Goal: Information Seeking & Learning: Learn about a topic

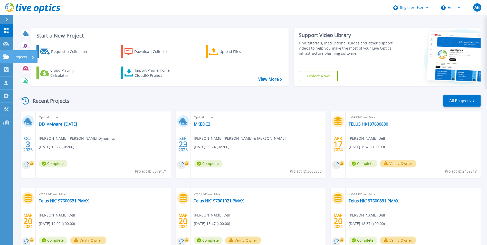
click at [4, 58] on icon at bounding box center [6, 56] width 6 height 4
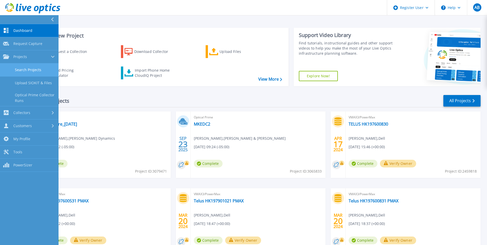
click at [18, 66] on link "Search Projects" at bounding box center [29, 69] width 59 height 13
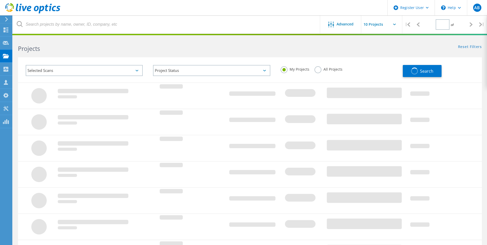
type input "1"
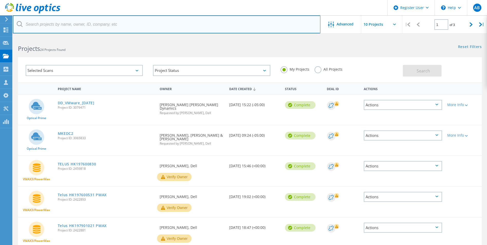
click at [131, 24] on input "text" at bounding box center [167, 24] width 308 height 18
paste input "2731809"
type input "2731809"
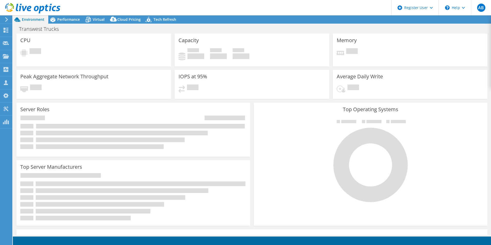
select select "USD"
select select "USWest"
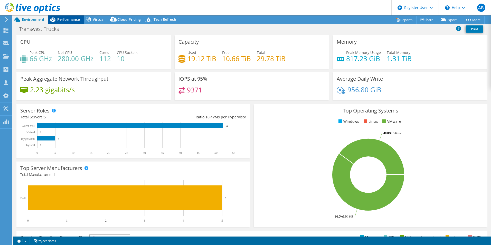
click at [63, 19] on span "Performance" at bounding box center [68, 19] width 23 height 5
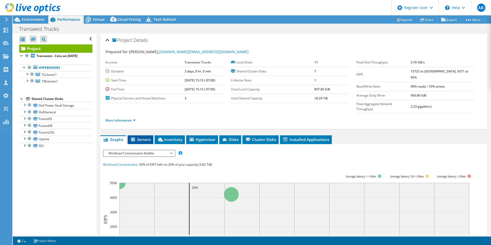
click at [143, 135] on li "Servers" at bounding box center [141, 139] width 26 height 9
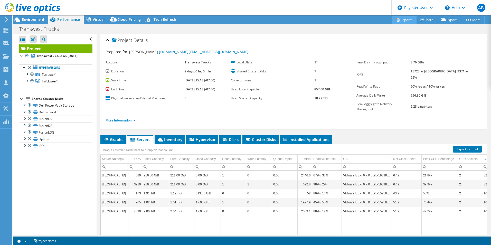
click at [402, 20] on link "Reports" at bounding box center [404, 20] width 25 height 8
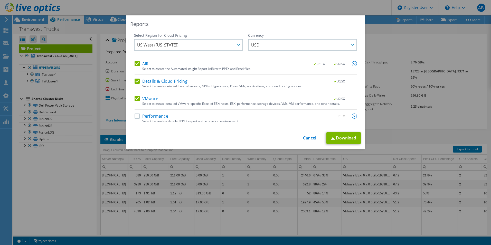
click at [136, 117] on label "Performance" at bounding box center [152, 116] width 34 height 5
click at [0, 0] on input "Performance" at bounding box center [0, 0] width 0 height 0
click at [338, 140] on link "Download" at bounding box center [344, 138] width 34 height 12
click at [306, 140] on link "Cancel" at bounding box center [309, 138] width 13 height 5
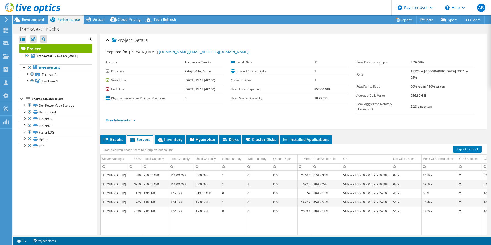
click at [28, 17] on div at bounding box center [30, 8] width 60 height 17
click at [31, 18] on span "Environment" at bounding box center [33, 19] width 23 height 5
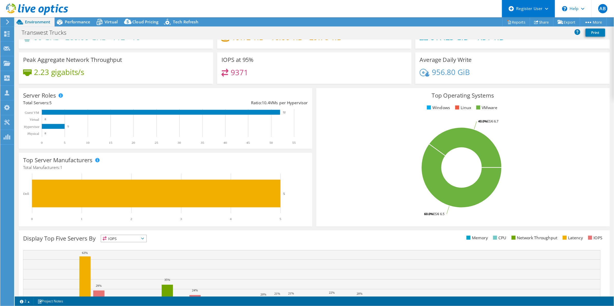
scroll to position [26, 0]
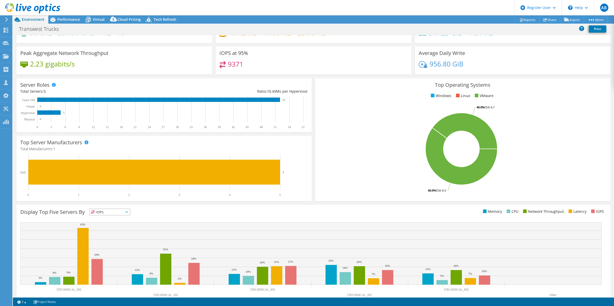
drag, startPoint x: 439, startPoint y: 0, endPoint x: 427, endPoint y: 213, distance: 212.8
click at [427, 213] on ul "Memory CPU Network Throughput Latency IOPS" at bounding box center [460, 212] width 293 height 6
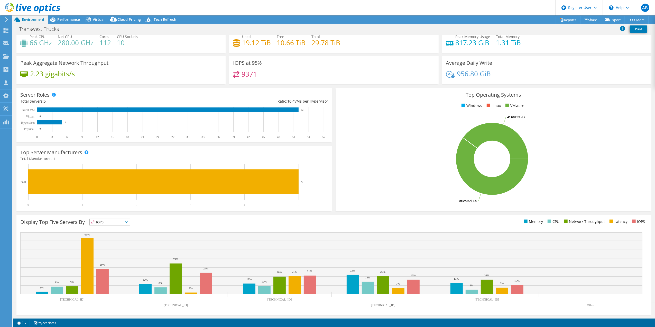
scroll to position [0, 0]
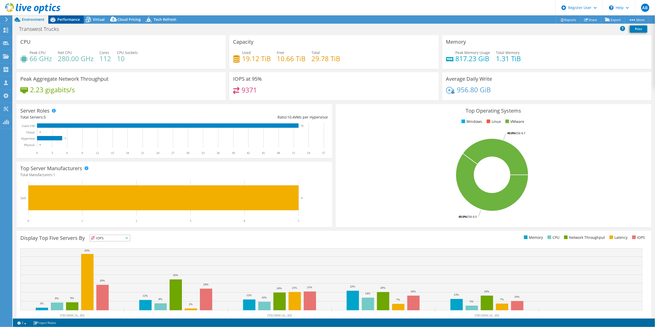
click at [66, 19] on span "Performance" at bounding box center [68, 19] width 23 height 5
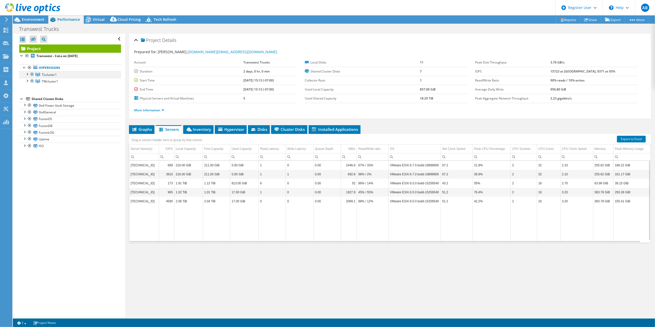
click at [27, 75] on div at bounding box center [26, 73] width 5 height 5
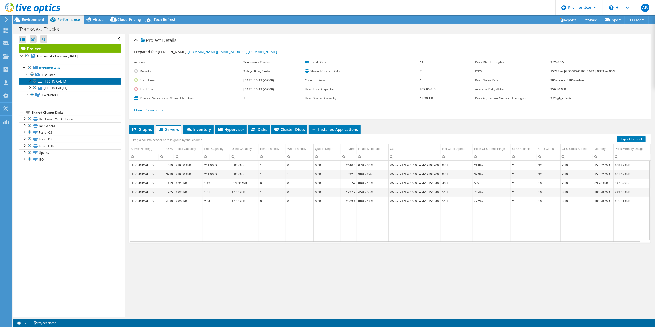
click at [51, 81] on link "[TECHNICAL_ID]" at bounding box center [70, 81] width 102 height 7
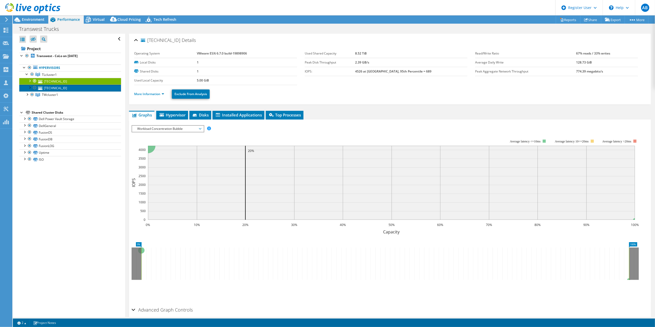
click at [52, 89] on link "[TECHNICAL_ID]" at bounding box center [70, 88] width 102 height 7
click at [59, 96] on link "TWcluster1" at bounding box center [70, 94] width 102 height 7
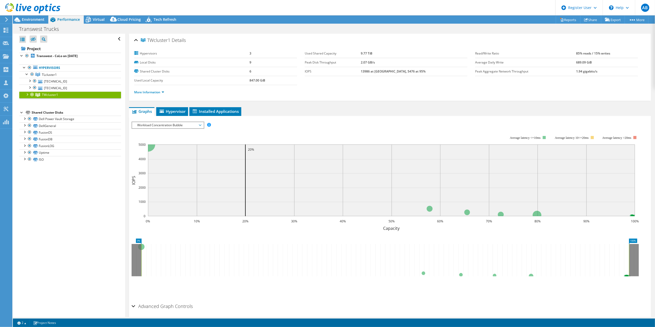
click at [182, 125] on span "Workload Concentration Bubble" at bounding box center [168, 125] width 66 height 6
click at [68, 66] on link "Hypervisors" at bounding box center [70, 67] width 102 height 7
click at [55, 68] on link "Hypervisors" at bounding box center [70, 67] width 102 height 7
click at [24, 67] on div at bounding box center [24, 66] width 5 height 5
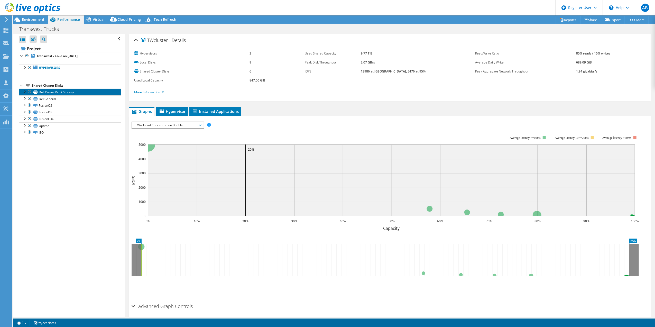
click at [51, 92] on link "Dell Power Vault Storage" at bounding box center [70, 92] width 102 height 7
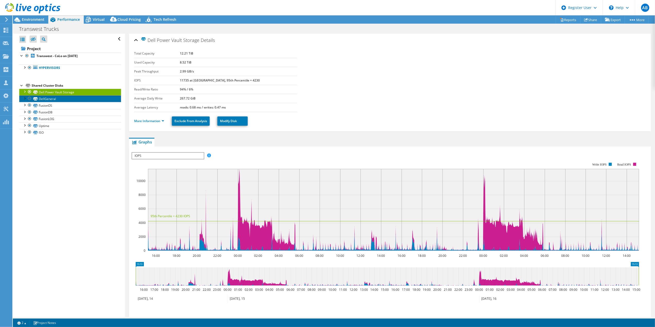
click at [67, 101] on link "DellGeneral" at bounding box center [70, 98] width 102 height 7
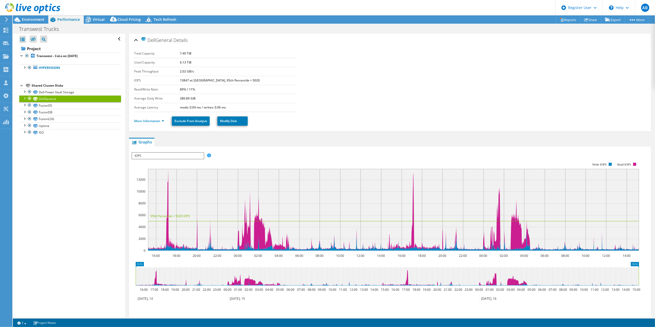
click at [190, 154] on span "IOPS" at bounding box center [167, 156] width 71 height 6
click at [46, 70] on link "Hypervisors" at bounding box center [70, 67] width 102 height 7
click at [55, 53] on link "Transwest - CoLo on [DATE]" at bounding box center [70, 56] width 102 height 7
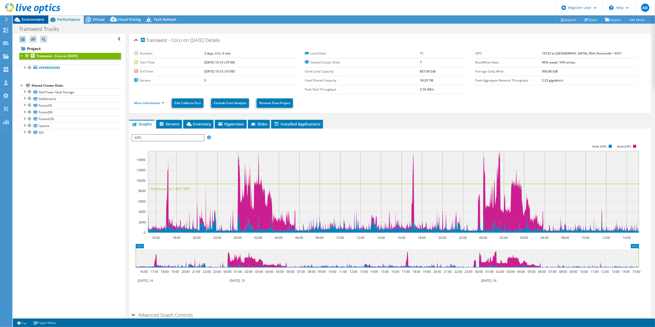
click at [39, 20] on span "Environment" at bounding box center [33, 19] width 23 height 5
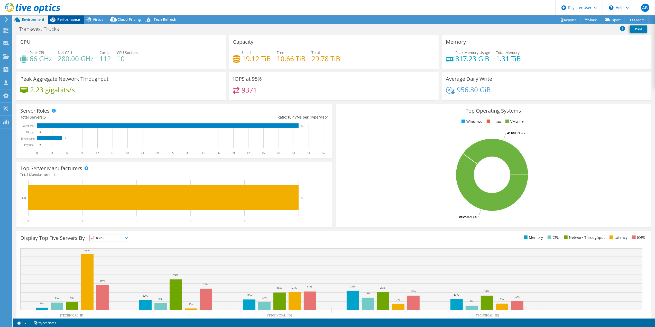
click at [67, 19] on span "Performance" at bounding box center [68, 19] width 23 height 5
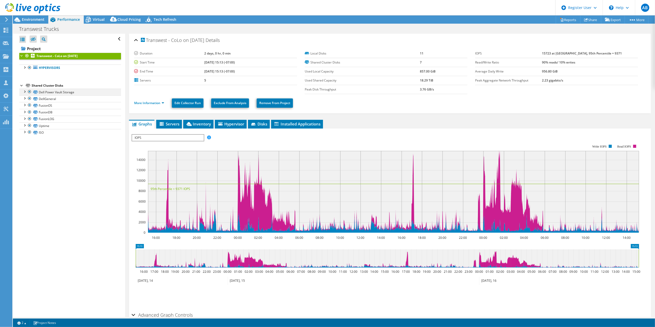
click at [25, 90] on div at bounding box center [24, 91] width 5 height 5
click at [25, 91] on div at bounding box center [24, 91] width 5 height 5
click at [76, 101] on link "Dell Power Vault Storage | [TECHNICAL_ID]" at bounding box center [70, 98] width 102 height 7
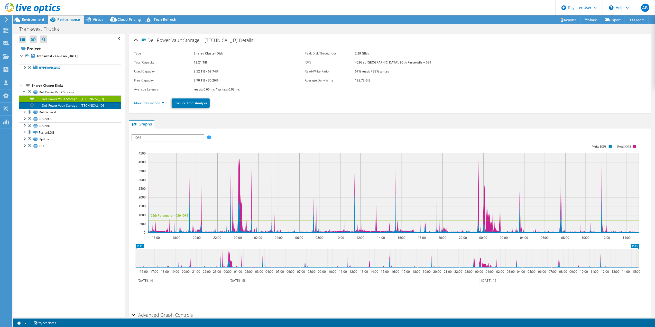
click at [79, 106] on link "Dell Power Vault Storage | [TECHNICAL_ID]" at bounding box center [70, 105] width 102 height 7
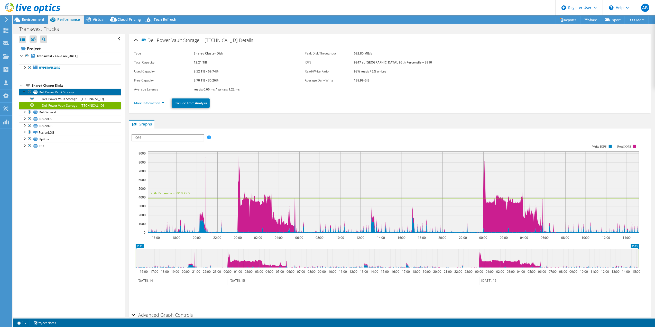
click at [75, 93] on link "Dell Power Vault Storage" at bounding box center [70, 92] width 102 height 7
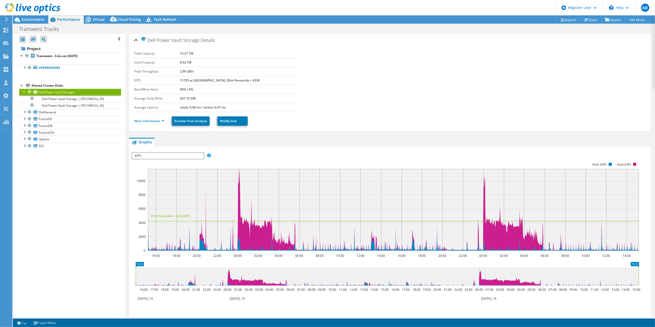
click at [23, 91] on div at bounding box center [24, 91] width 5 height 5
click at [97, 16] on div "Virtual" at bounding box center [96, 19] width 25 height 8
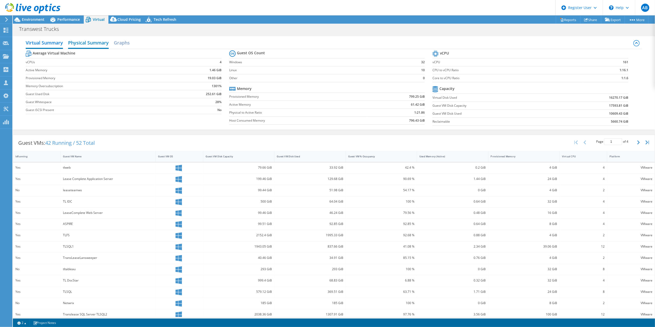
click at [103, 44] on h2 "Physical Summary" at bounding box center [88, 43] width 41 height 11
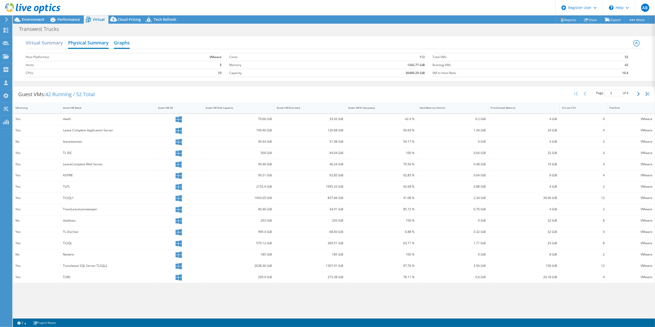
click at [127, 43] on h2 "Graphs" at bounding box center [122, 43] width 16 height 11
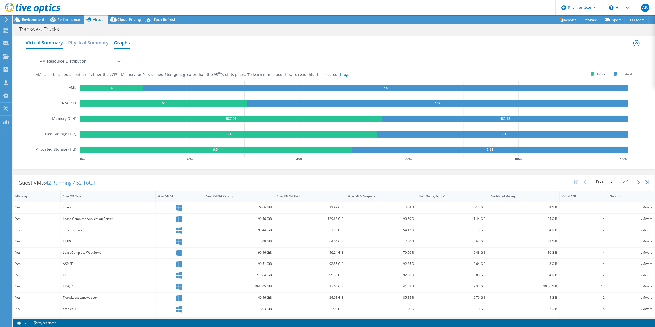
click at [42, 39] on h2 "Virtual Summary" at bounding box center [44, 43] width 37 height 11
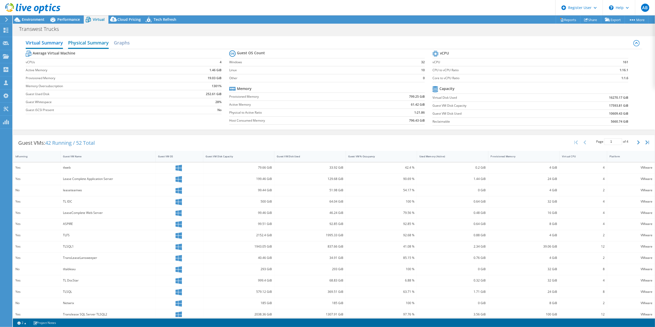
click at [83, 42] on h2 "Physical Summary" at bounding box center [88, 43] width 41 height 11
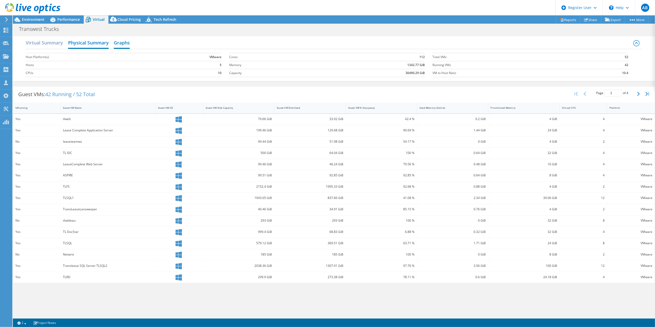
click at [125, 43] on h2 "Graphs" at bounding box center [122, 43] width 16 height 11
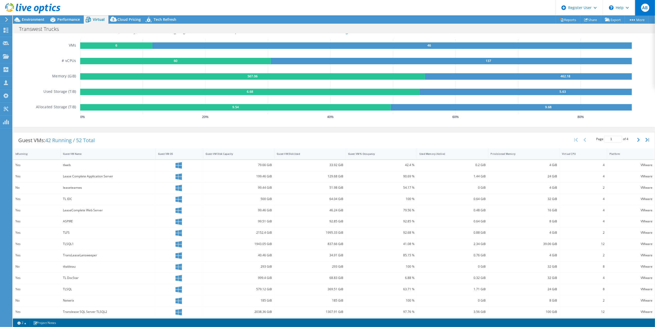
scroll to position [18, 0]
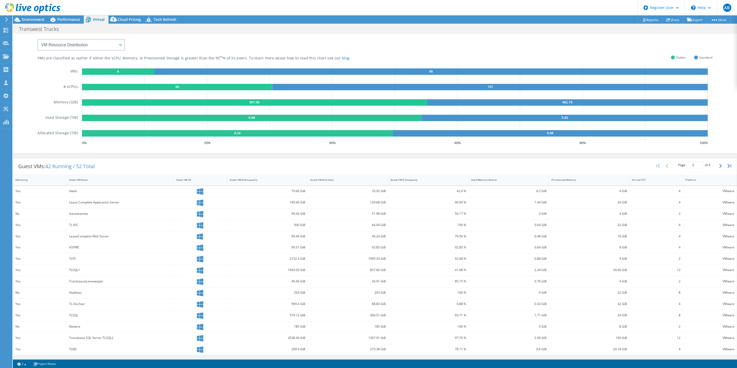
drag, startPoint x: 642, startPoint y: 0, endPoint x: 523, endPoint y: 154, distance: 194.5
click at [491, 153] on div "Virtual Summary Physical Summary Graphs VM Resource Distribution Provisioning C…" at bounding box center [375, 86] width 724 height 138
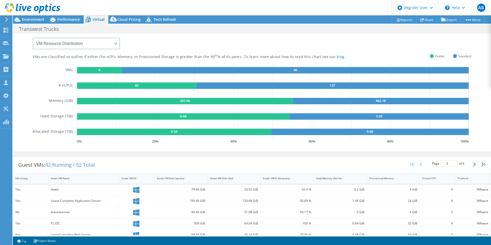
drag, startPoint x: 713, startPoint y: 0, endPoint x: 168, endPoint y: 44, distance: 547.3
click at [168, 44] on div "VMs are classified as outlier if either the vCPU, Memory, or Provisioned Storag…" at bounding box center [252, 88] width 439 height 114
click at [115, 23] on icon at bounding box center [113, 20] width 10 height 10
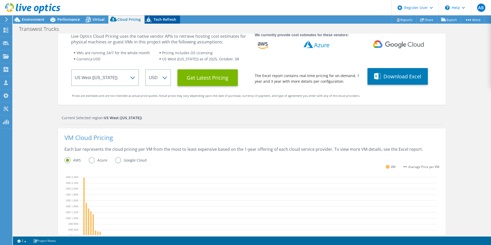
click at [154, 22] on span "Tech Refresh" at bounding box center [165, 19] width 23 height 5
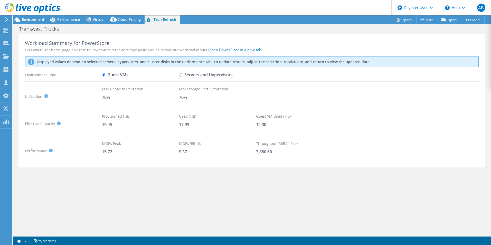
scroll to position [0, 0]
click at [33, 20] on span "Environment" at bounding box center [33, 19] width 23 height 5
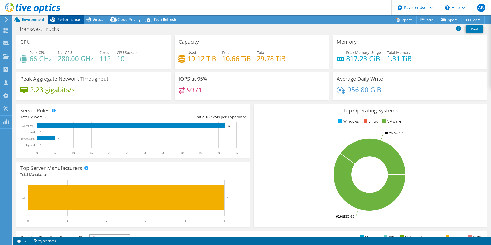
click at [68, 21] on span "Performance" at bounding box center [68, 19] width 23 height 5
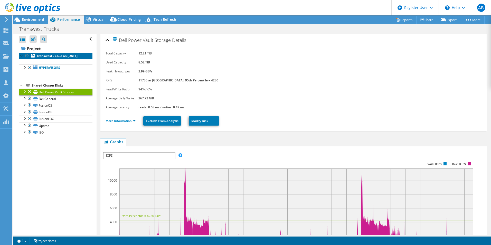
click at [50, 58] on b "Transwest - CoLo on [DATE]" at bounding box center [56, 56] width 41 height 4
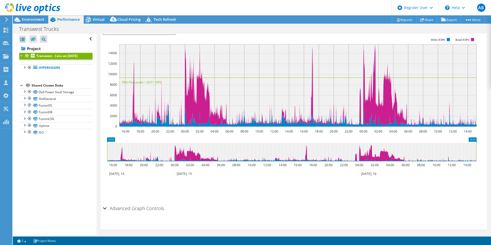
scroll to position [110, 0]
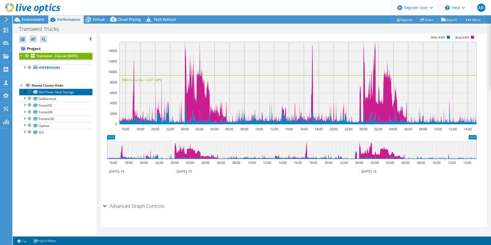
click at [70, 95] on link "Dell Power Vault Storage" at bounding box center [55, 92] width 73 height 7
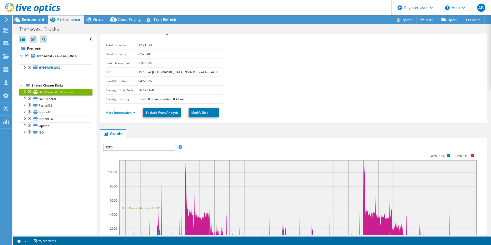
scroll to position [0, 0]
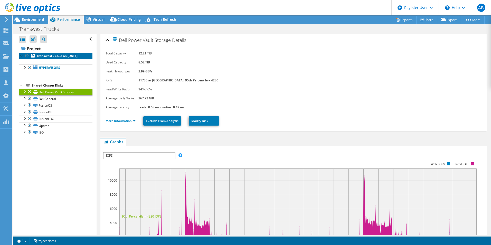
click at [50, 58] on b "Transwest - CoLo on [DATE]" at bounding box center [56, 56] width 41 height 4
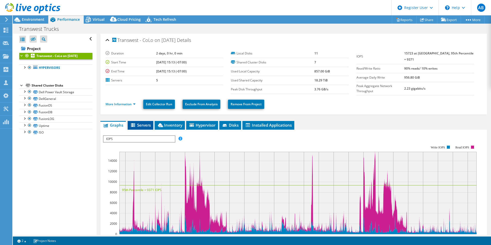
click at [142, 126] on span "Servers" at bounding box center [140, 125] width 21 height 5
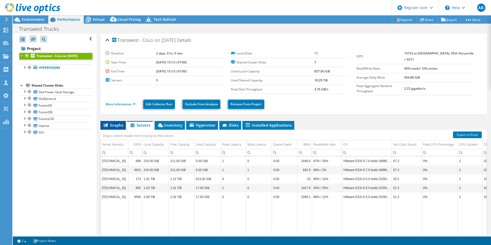
click at [114, 125] on span "Graphs" at bounding box center [113, 125] width 20 height 5
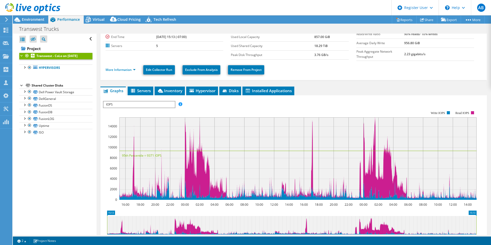
scroll to position [51, 0]
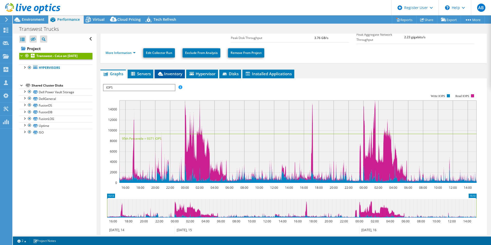
click at [176, 72] on span "Inventory" at bounding box center [169, 73] width 25 height 5
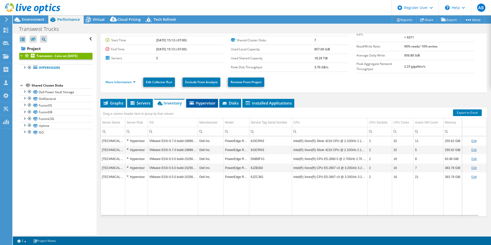
click at [206, 102] on span "Hypervisor" at bounding box center [202, 102] width 27 height 5
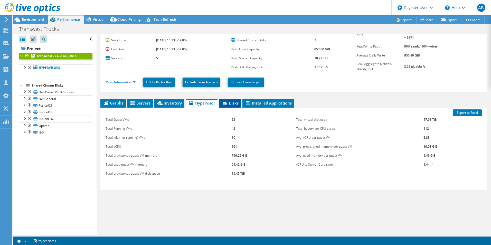
click at [234, 102] on span "Disks" at bounding box center [230, 102] width 17 height 5
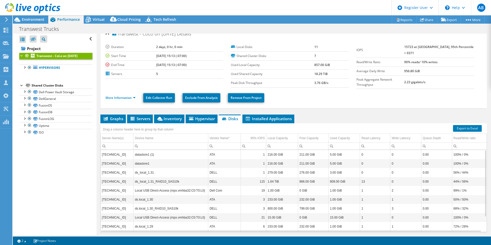
scroll to position [0, 0]
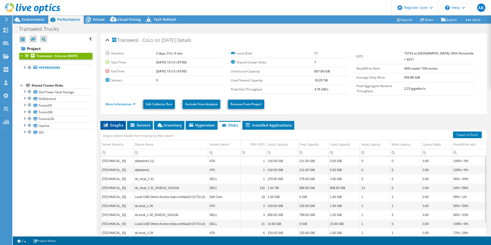
click at [109, 123] on span "Graphs" at bounding box center [113, 125] width 20 height 5
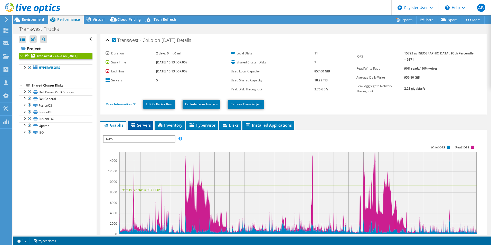
click at [148, 125] on span "Servers" at bounding box center [140, 125] width 21 height 5
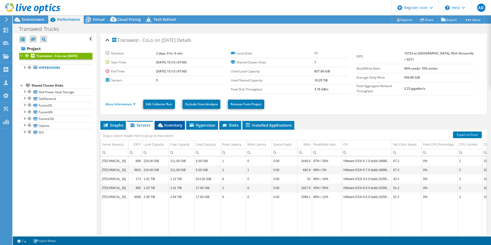
click at [169, 123] on span "Inventory" at bounding box center [169, 125] width 25 height 5
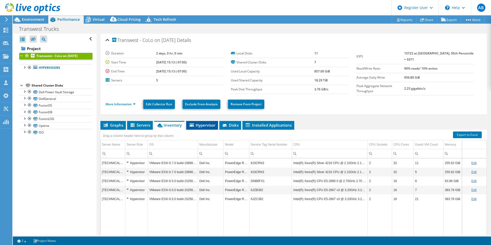
click at [196, 124] on span "Hypervisor" at bounding box center [202, 125] width 27 height 5
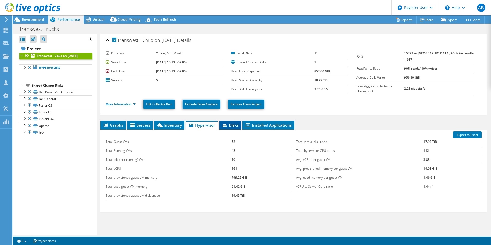
click at [233, 124] on span "Disks" at bounding box center [230, 125] width 17 height 5
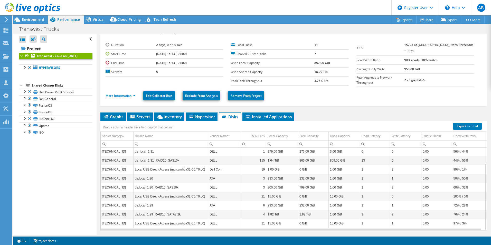
scroll to position [9, 0]
click at [278, 116] on span "Installed Applications" at bounding box center [268, 116] width 47 height 5
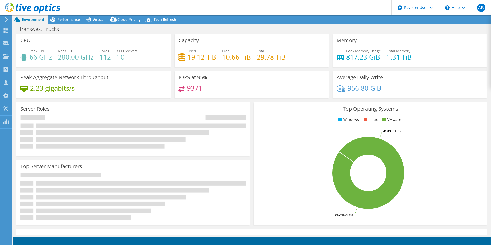
select select "USWest"
select select "USD"
